Goal: Task Accomplishment & Management: Use online tool/utility

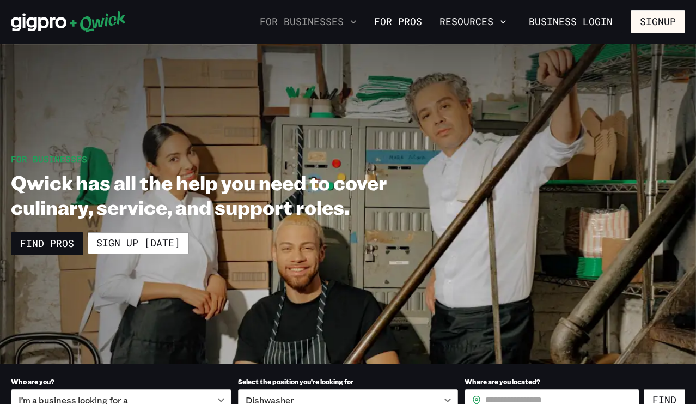
click at [352, 19] on icon "button" at bounding box center [353, 21] width 11 height 11
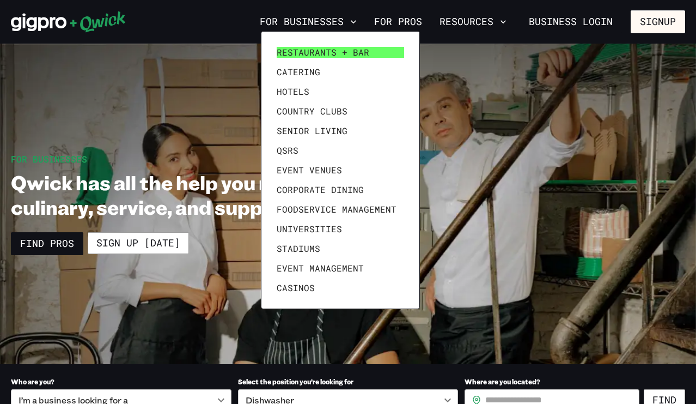
click at [343, 52] on span "Restaurants + Bar" at bounding box center [323, 52] width 93 height 11
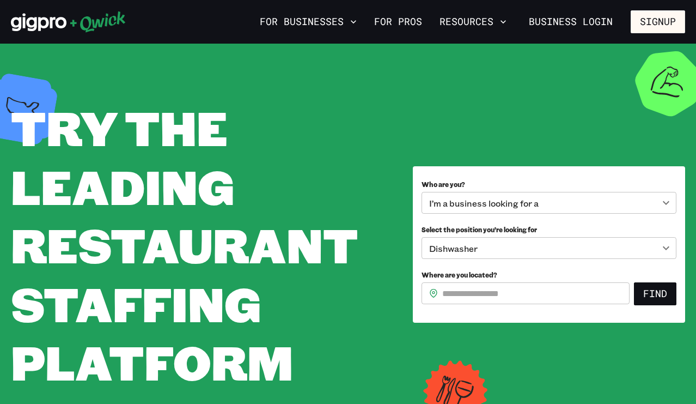
click at [667, 247] on body "**********" at bounding box center [348, 202] width 696 height 404
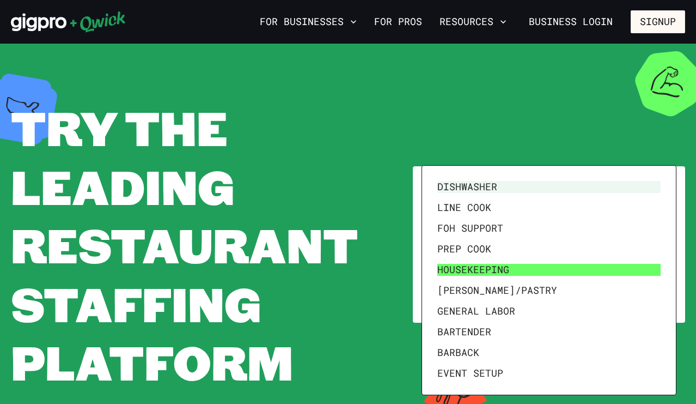
click at [486, 272] on li "Housekeeping" at bounding box center [549, 269] width 232 height 21
type input "**********"
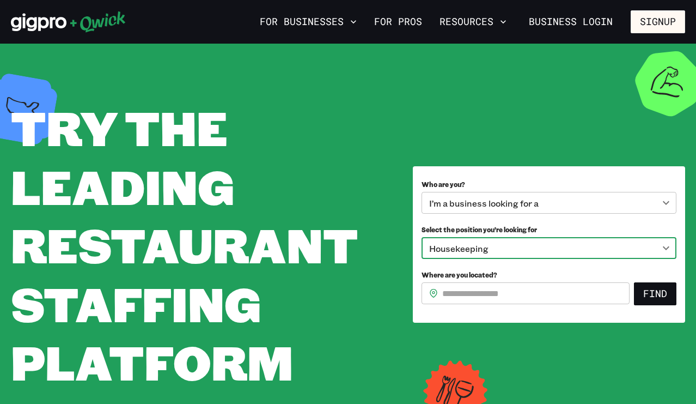
click at [577, 296] on input "Where are you located?" at bounding box center [535, 293] width 187 height 22
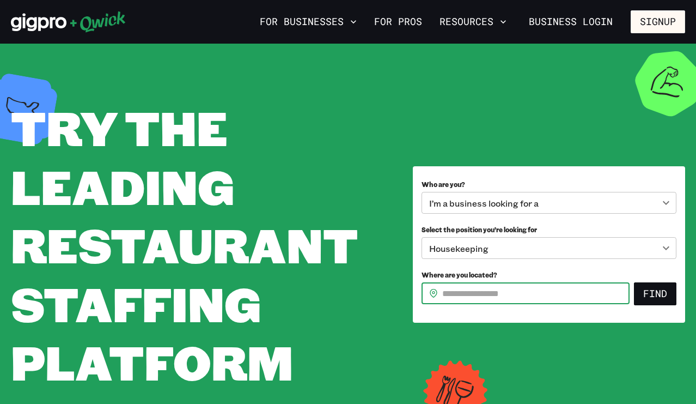
type input "*****"
click at [656, 295] on button "Find" at bounding box center [655, 293] width 42 height 23
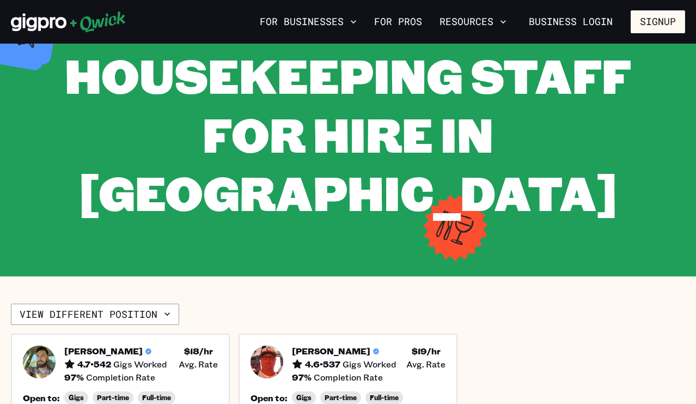
scroll to position [75, 0]
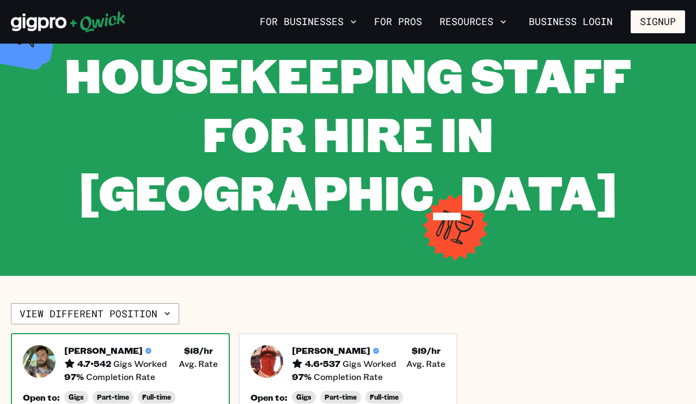
click at [41, 345] on img at bounding box center [39, 361] width 33 height 33
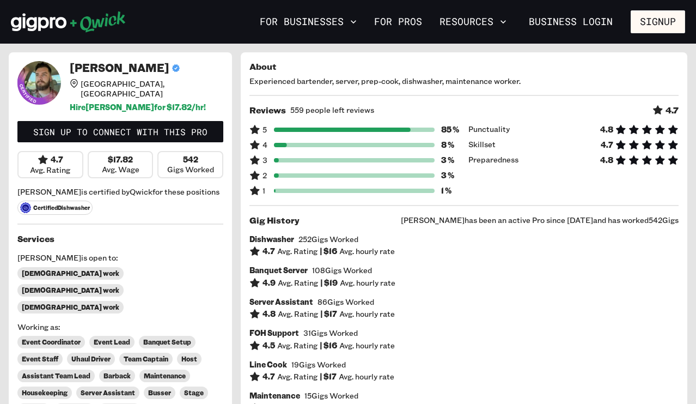
click at [38, 78] on icon at bounding box center [39, 83] width 44 height 44
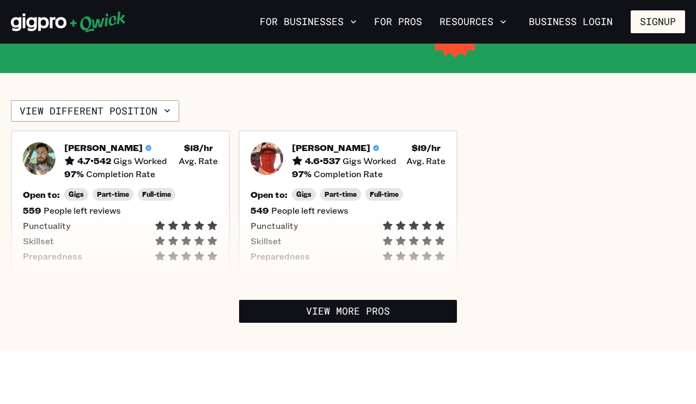
scroll to position [282, 0]
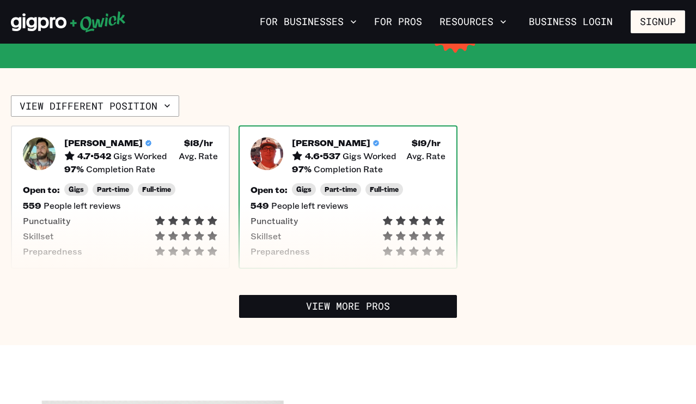
click at [325, 137] on h5 "[PERSON_NAME]" at bounding box center [331, 142] width 78 height 11
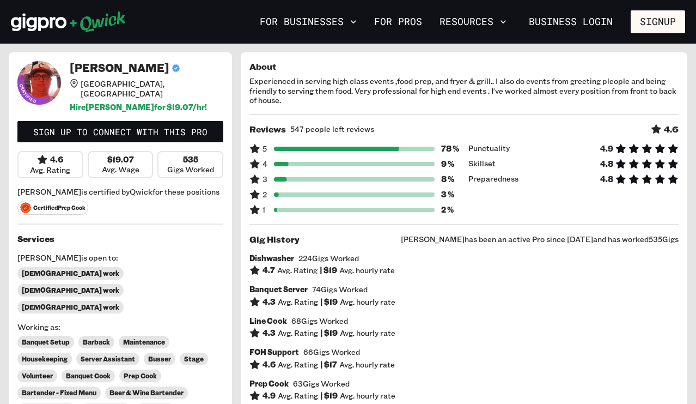
click at [42, 82] on icon at bounding box center [39, 83] width 44 height 44
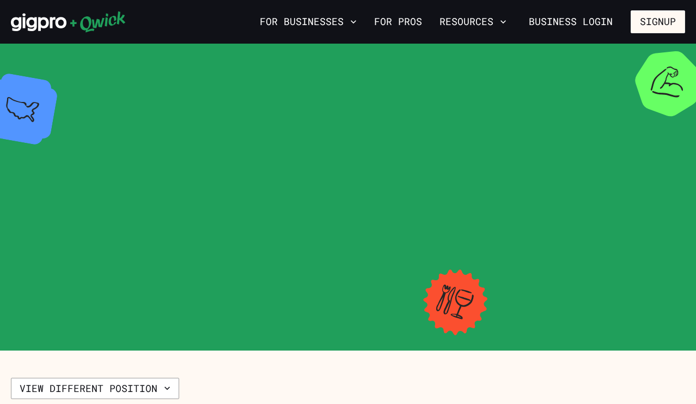
scroll to position [282, 0]
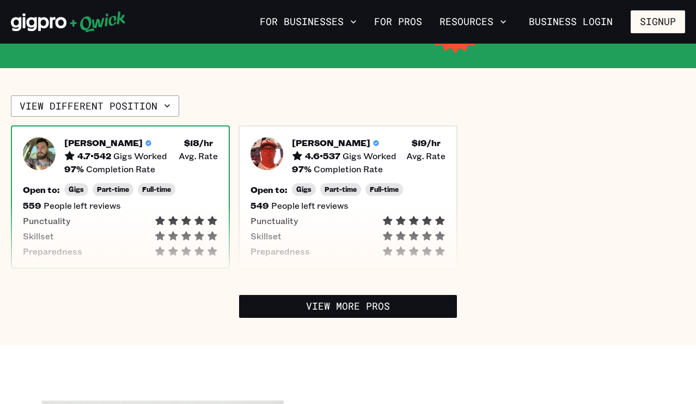
click at [96, 137] on h5 "[PERSON_NAME]" at bounding box center [103, 142] width 78 height 11
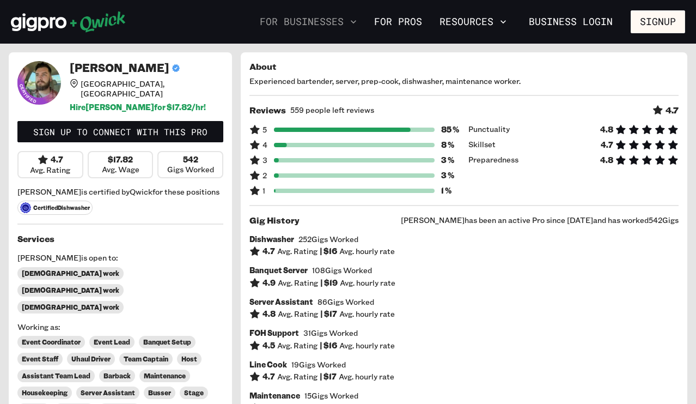
click at [356, 22] on icon "button" at bounding box center [353, 21] width 5 height 3
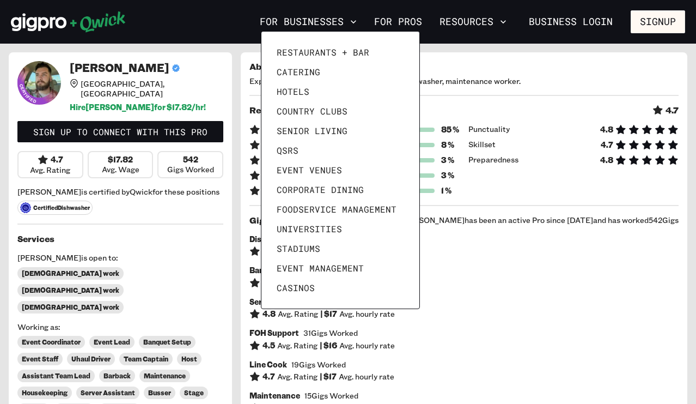
click at [535, 312] on div at bounding box center [348, 202] width 696 height 404
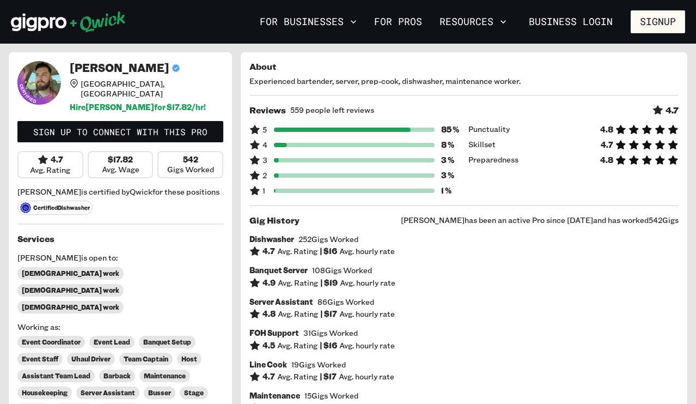
click at [39, 84] on icon at bounding box center [39, 83] width 44 height 44
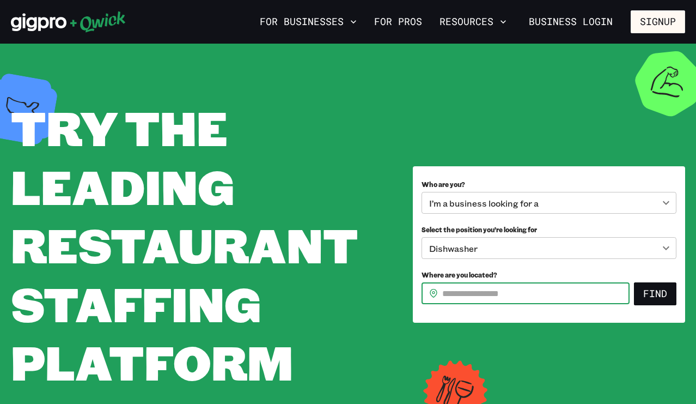
click at [552, 294] on input "Where are you located?" at bounding box center [535, 293] width 187 height 22
type input "*****"
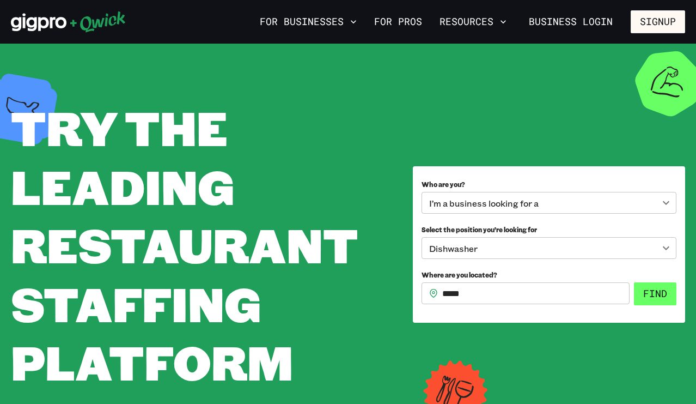
click at [656, 295] on button "Find" at bounding box center [655, 293] width 42 height 23
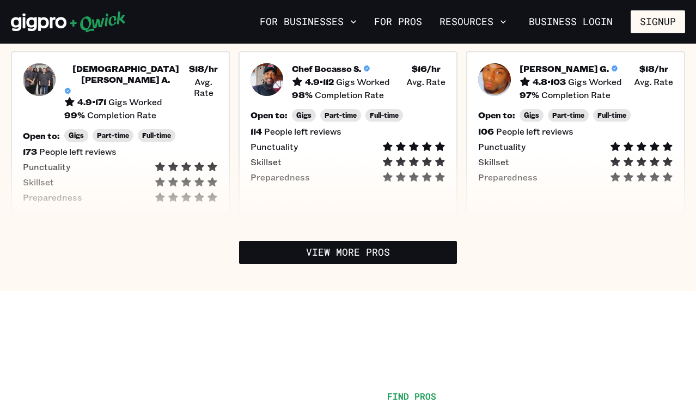
scroll to position [431, 0]
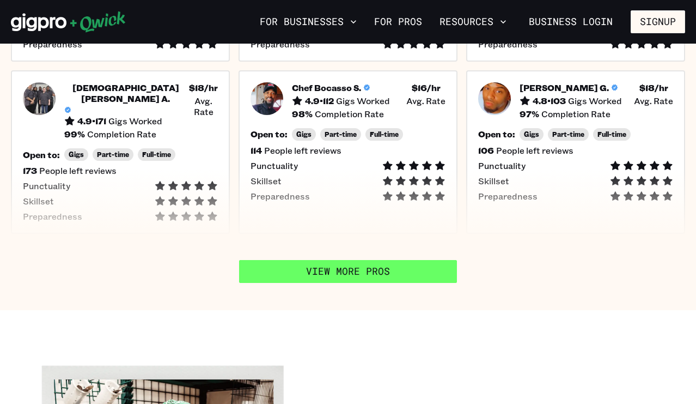
click at [408, 260] on link "View More Pros" at bounding box center [348, 271] width 218 height 23
